Goal: Task Accomplishment & Management: Complete application form

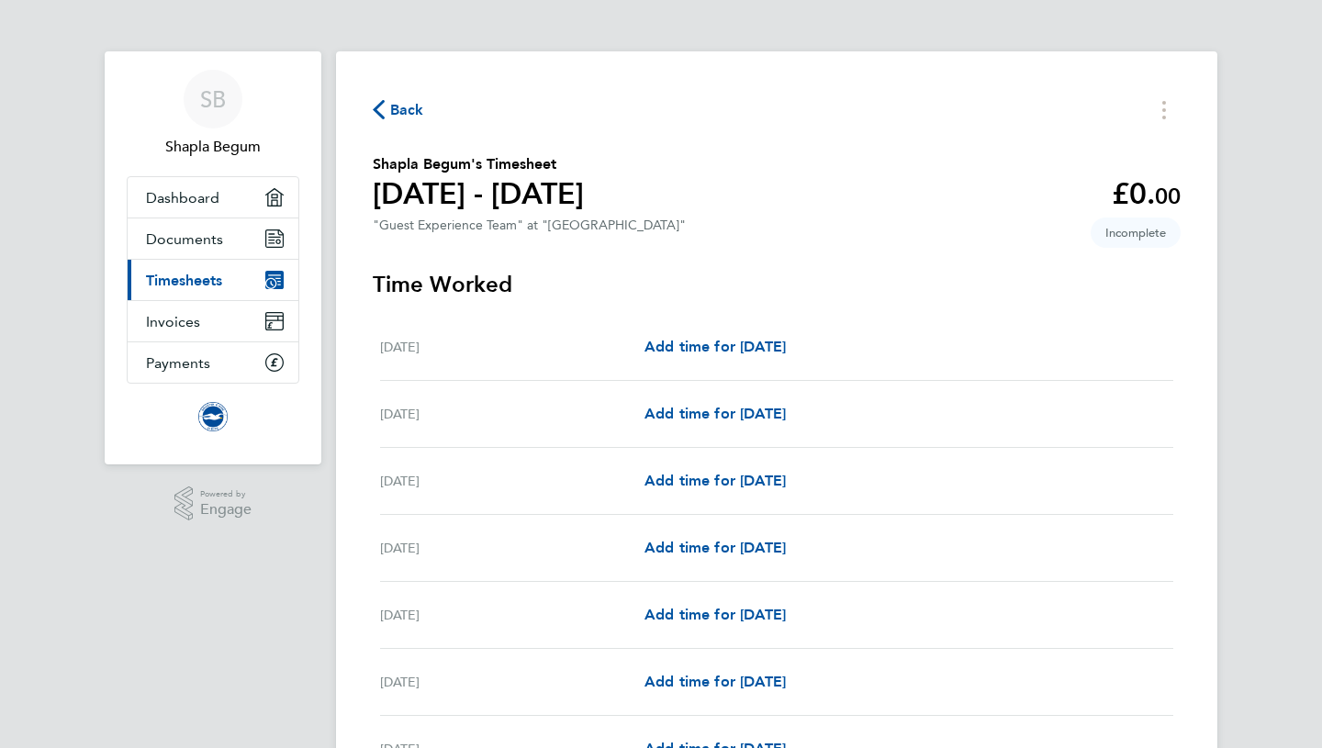
click at [218, 277] on span "Timesheets" at bounding box center [184, 280] width 76 height 17
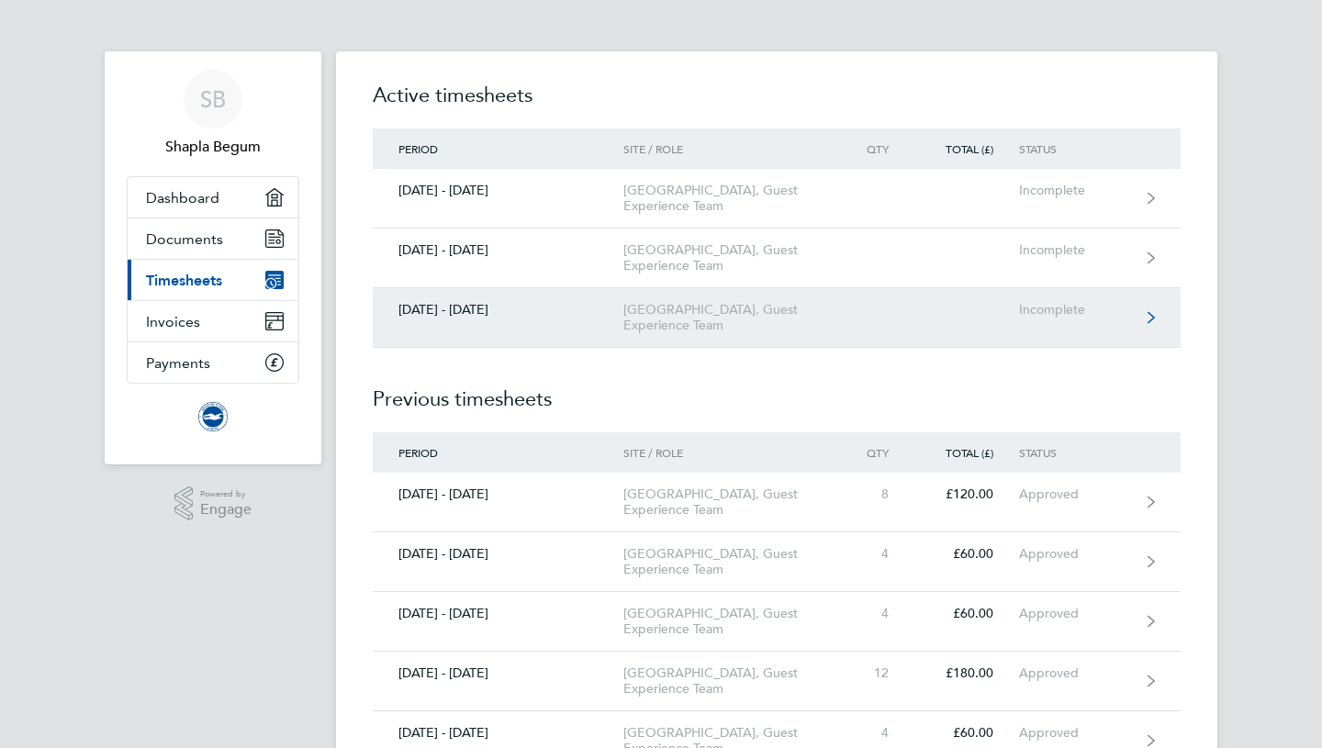
click at [722, 333] on div "[GEOGRAPHIC_DATA], Guest Experience Team" at bounding box center [728, 317] width 210 height 31
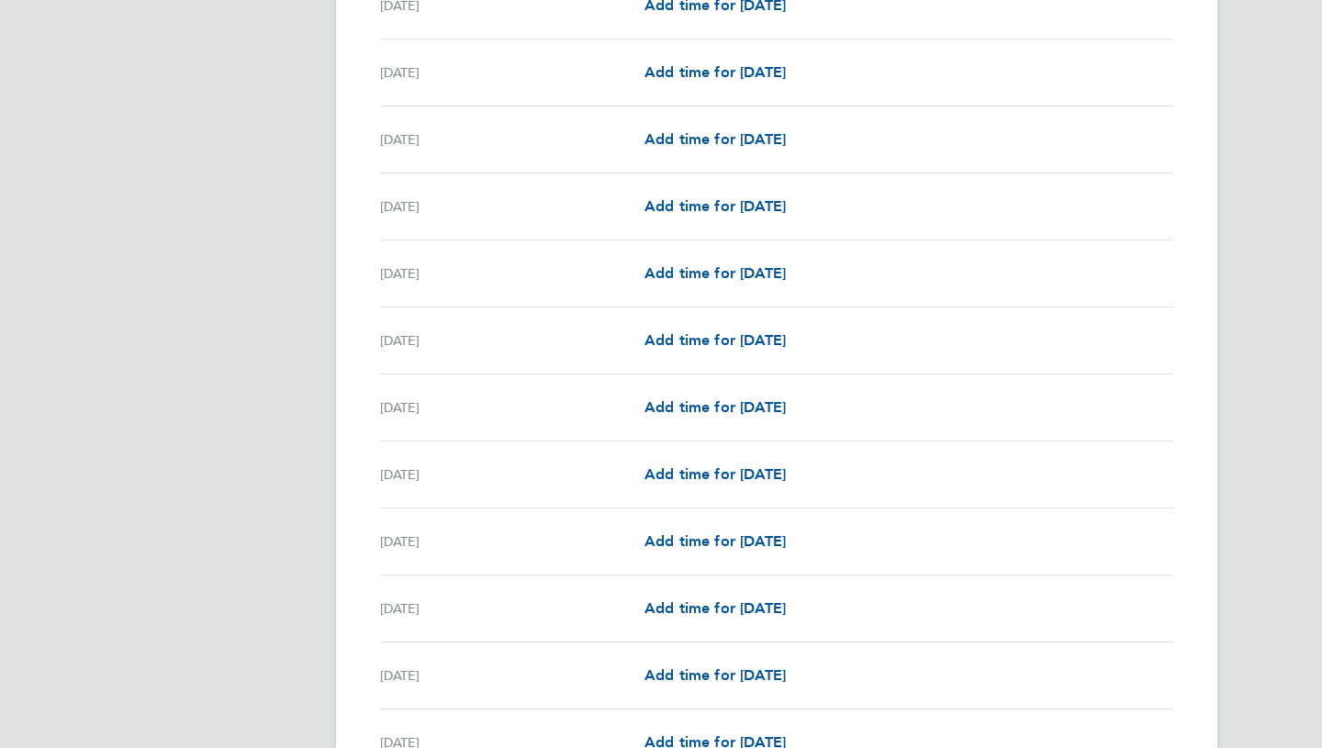
scroll to position [746, 0]
click at [724, 140] on span "Add time for [DATE]" at bounding box center [715, 137] width 141 height 17
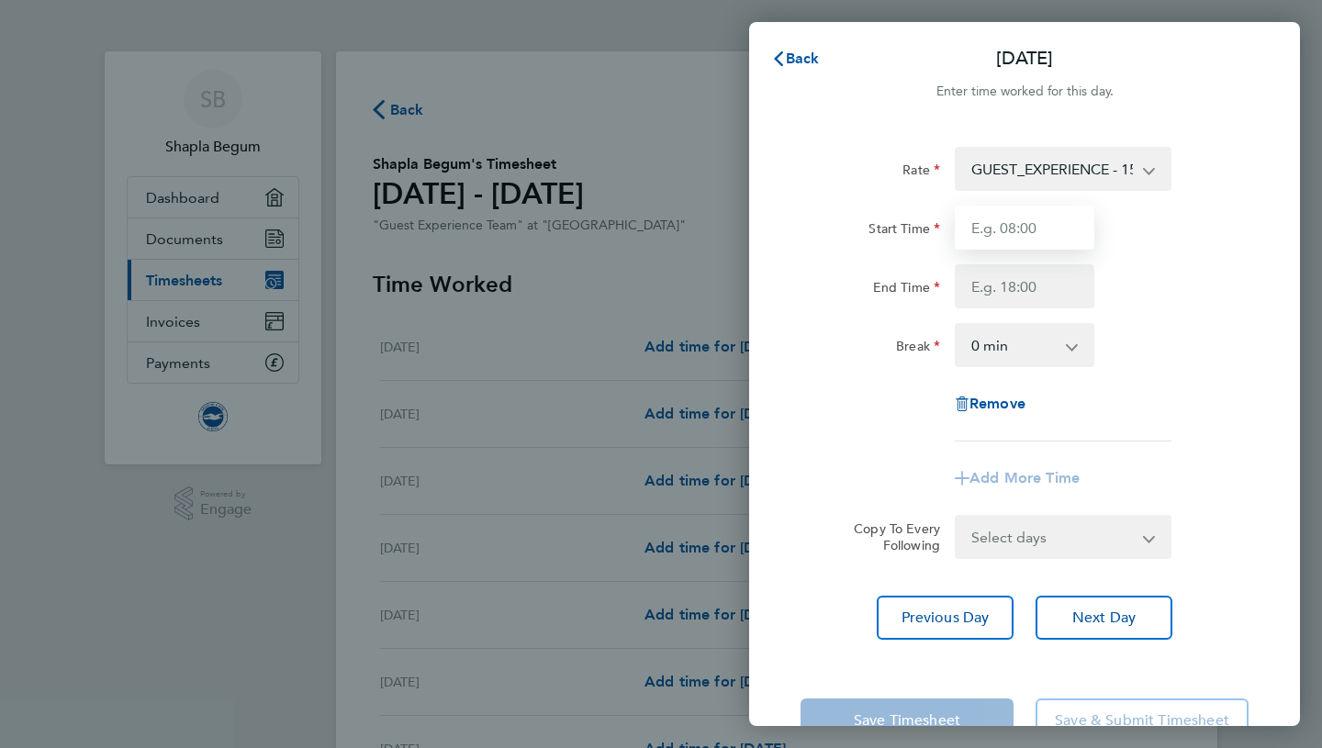
click at [1063, 240] on input "Start Time" at bounding box center [1025, 228] width 140 height 44
type input "14:00"
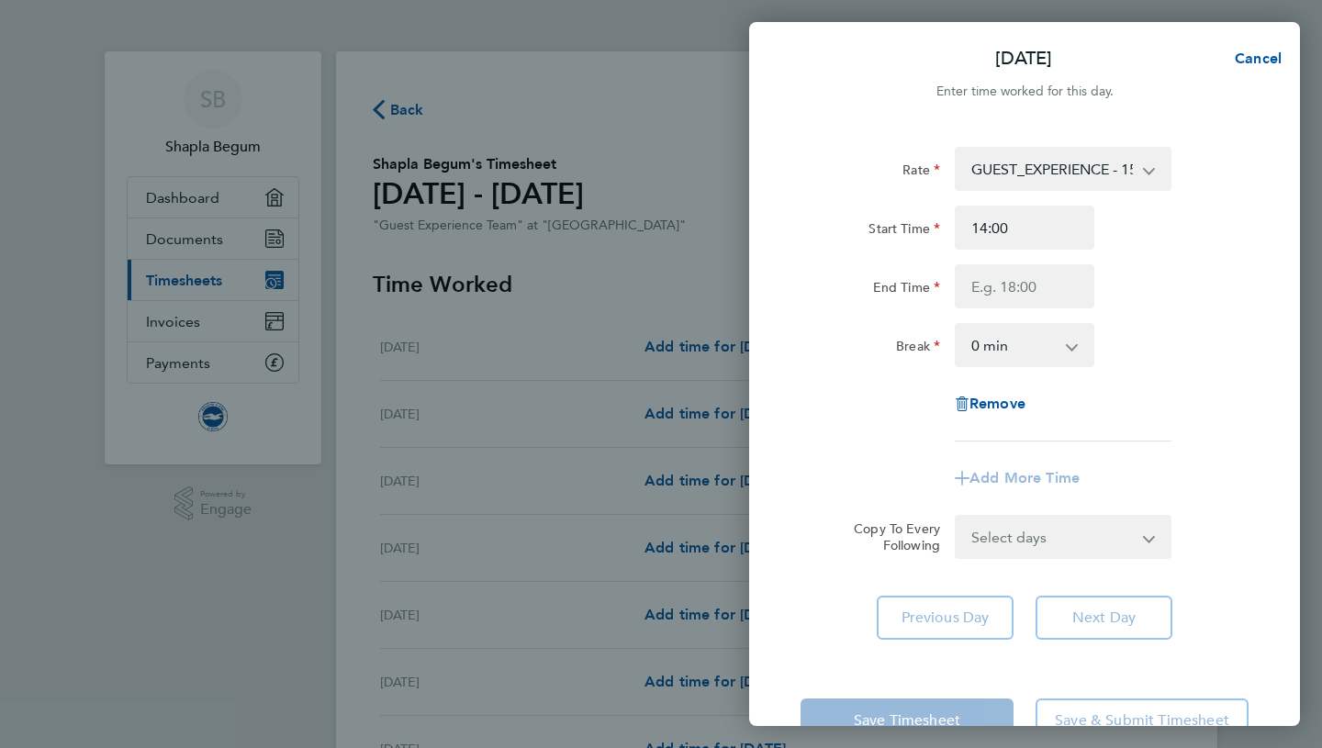
click at [1153, 264] on div "End Time" at bounding box center [1024, 286] width 463 height 44
click at [1050, 295] on input "End Time" at bounding box center [1025, 286] width 140 height 44
type input "16:00"
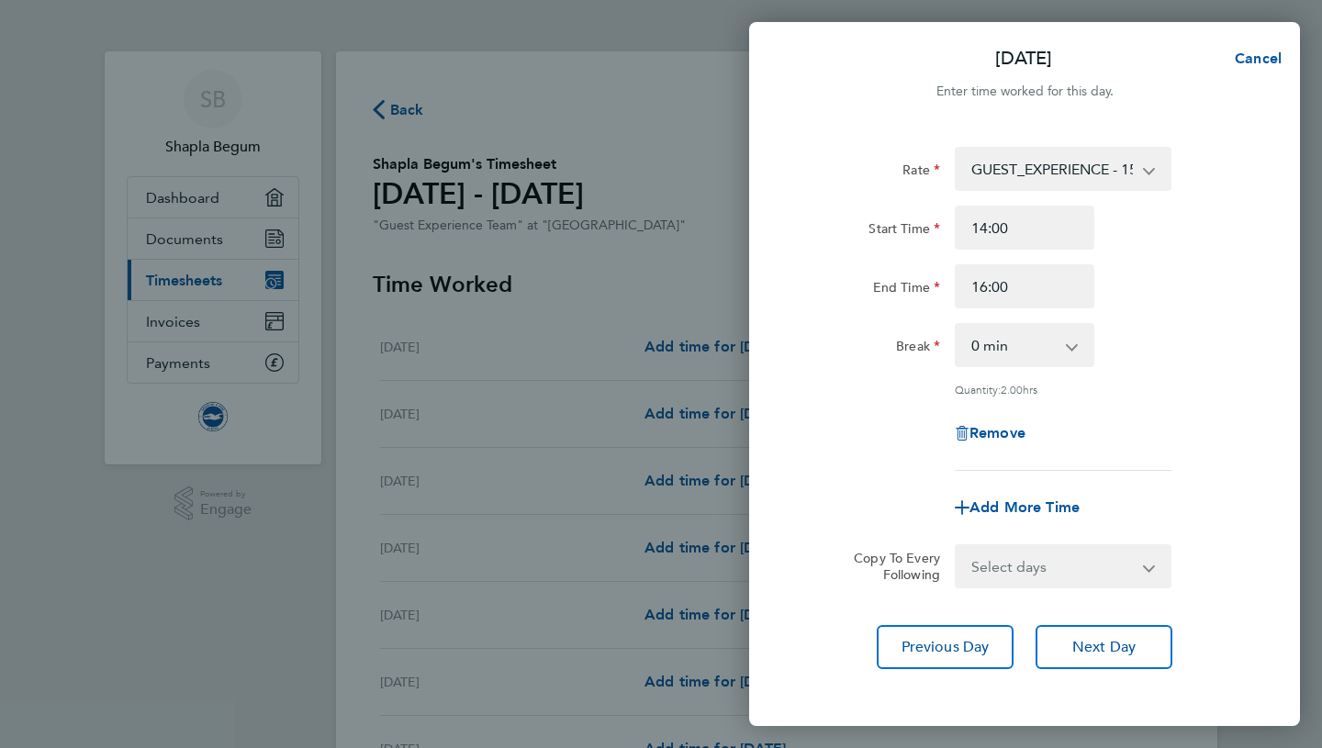
click at [1196, 317] on div "Rate GUEST_EXPERIENCE - 15.00 Start Time 14:00 End Time 16:00 Break 0 min 15 mi…" at bounding box center [1025, 309] width 448 height 324
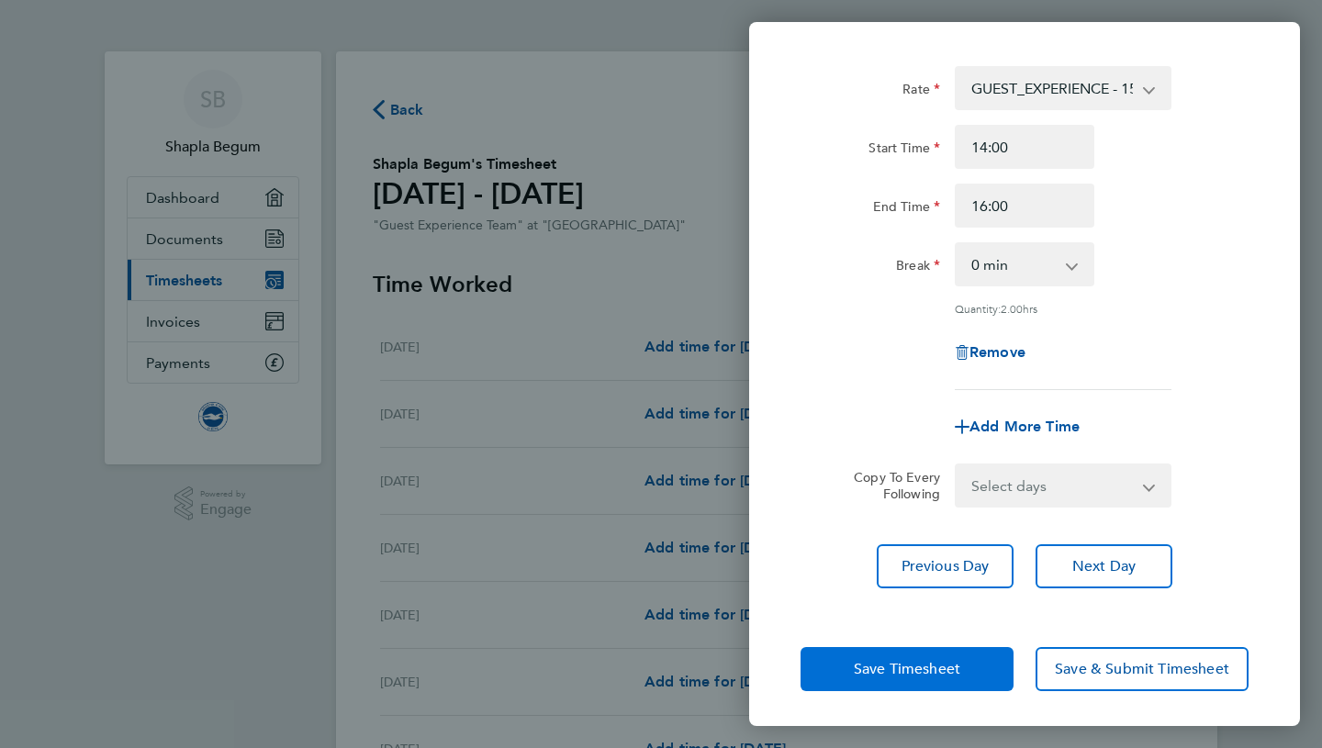
click at [940, 664] on span "Save Timesheet" at bounding box center [907, 669] width 107 height 18
